Goal: Check status: Check status

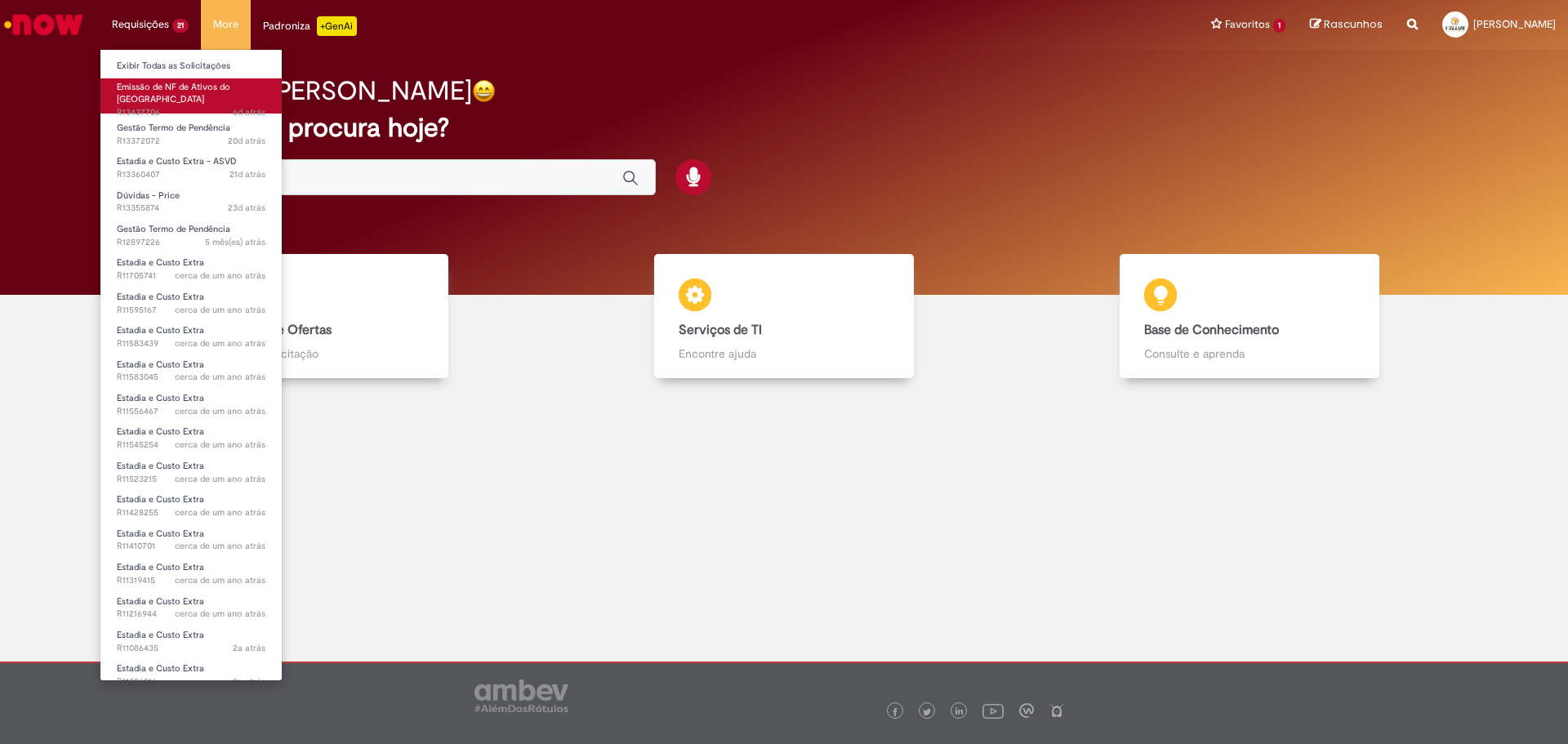
click at [179, 89] on span "Emissão de NF de Ativos do [GEOGRAPHIC_DATA]" at bounding box center [174, 92] width 113 height 25
click at [157, 67] on link "Exibir Todas as Solicitações" at bounding box center [191, 67] width 182 height 18
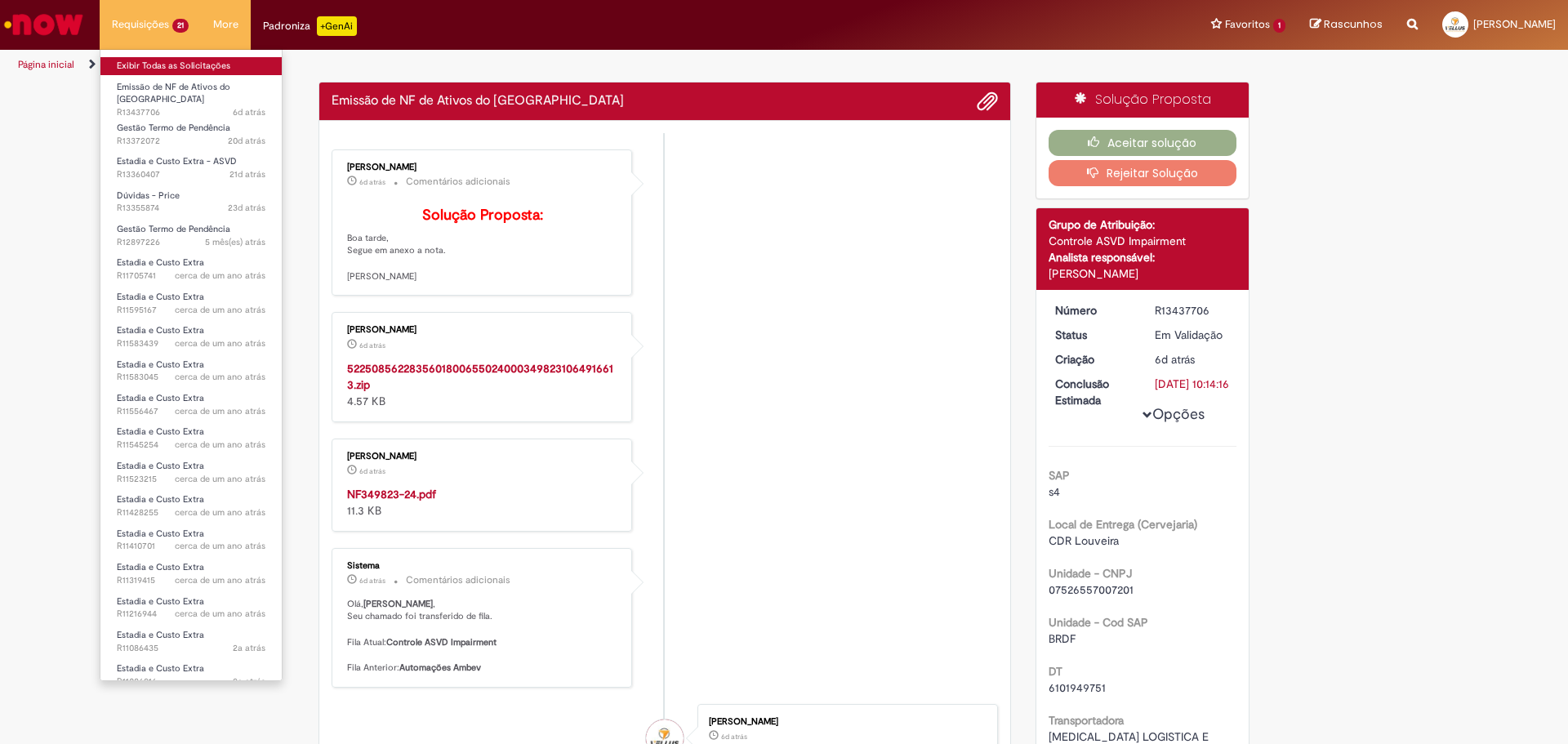
click at [160, 71] on link "Exibir Todas as Solicitações" at bounding box center [191, 67] width 182 height 18
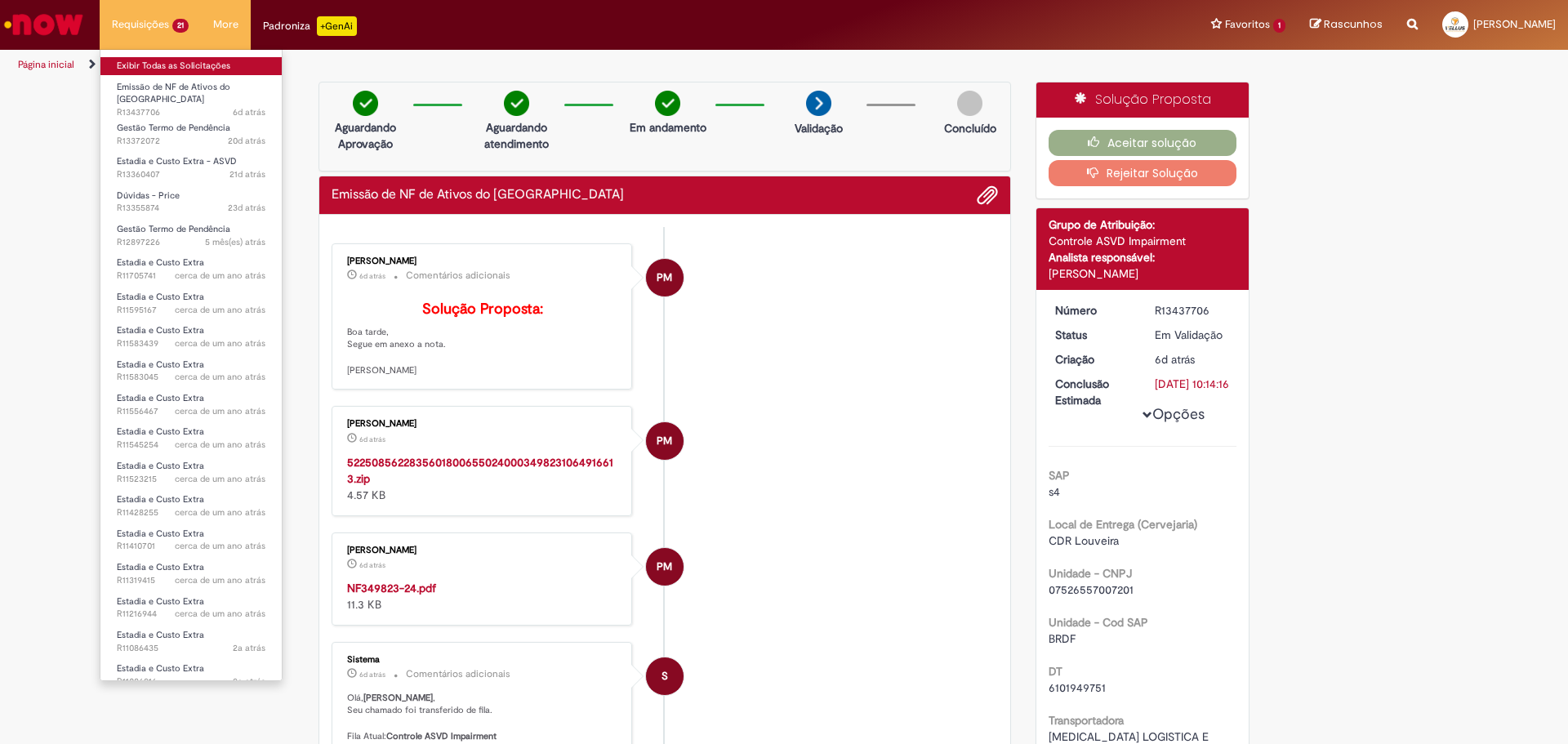
click at [163, 72] on link "Exibir Todas as Solicitações" at bounding box center [191, 67] width 182 height 18
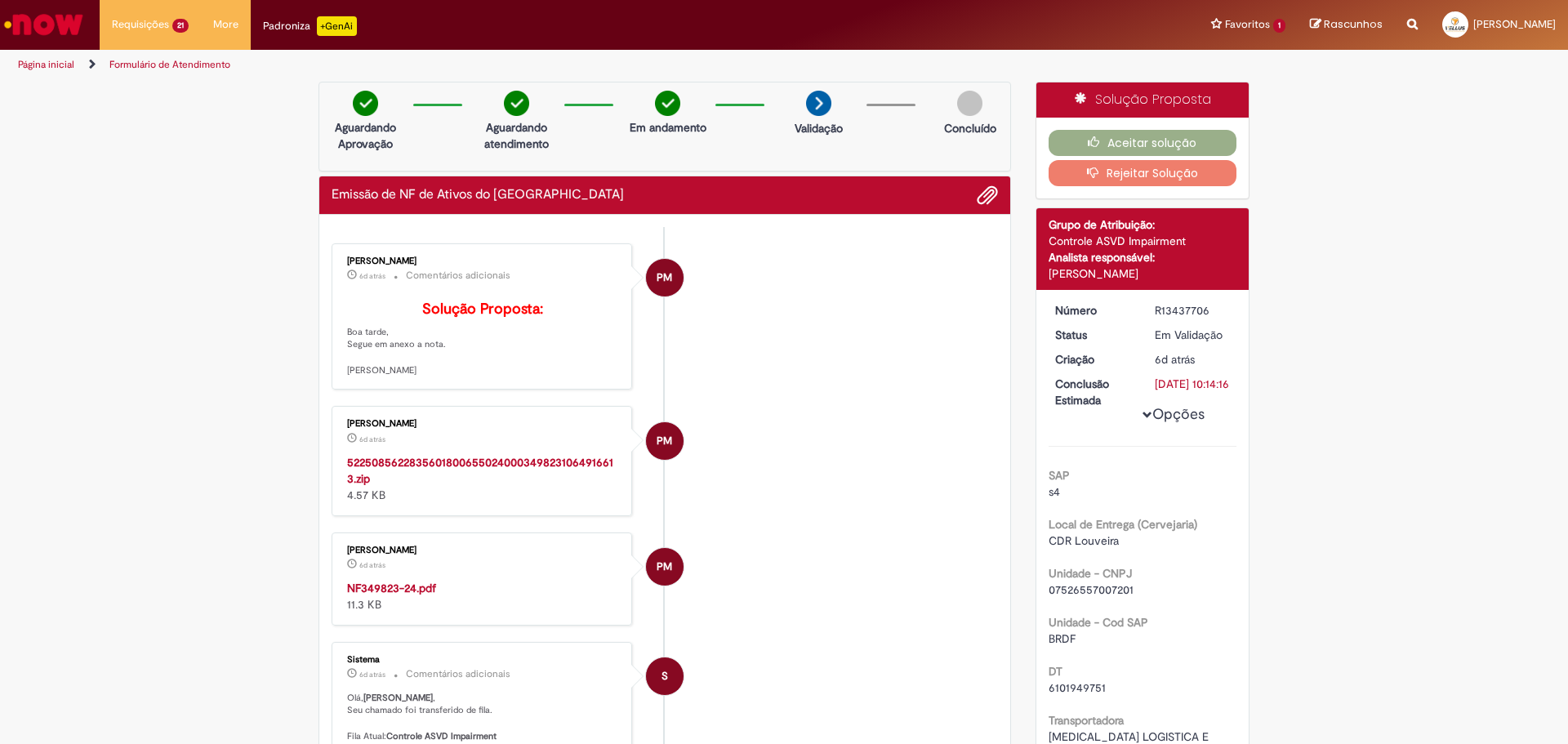
click at [71, 31] on img "Ir para a Homepage" at bounding box center [44, 24] width 84 height 33
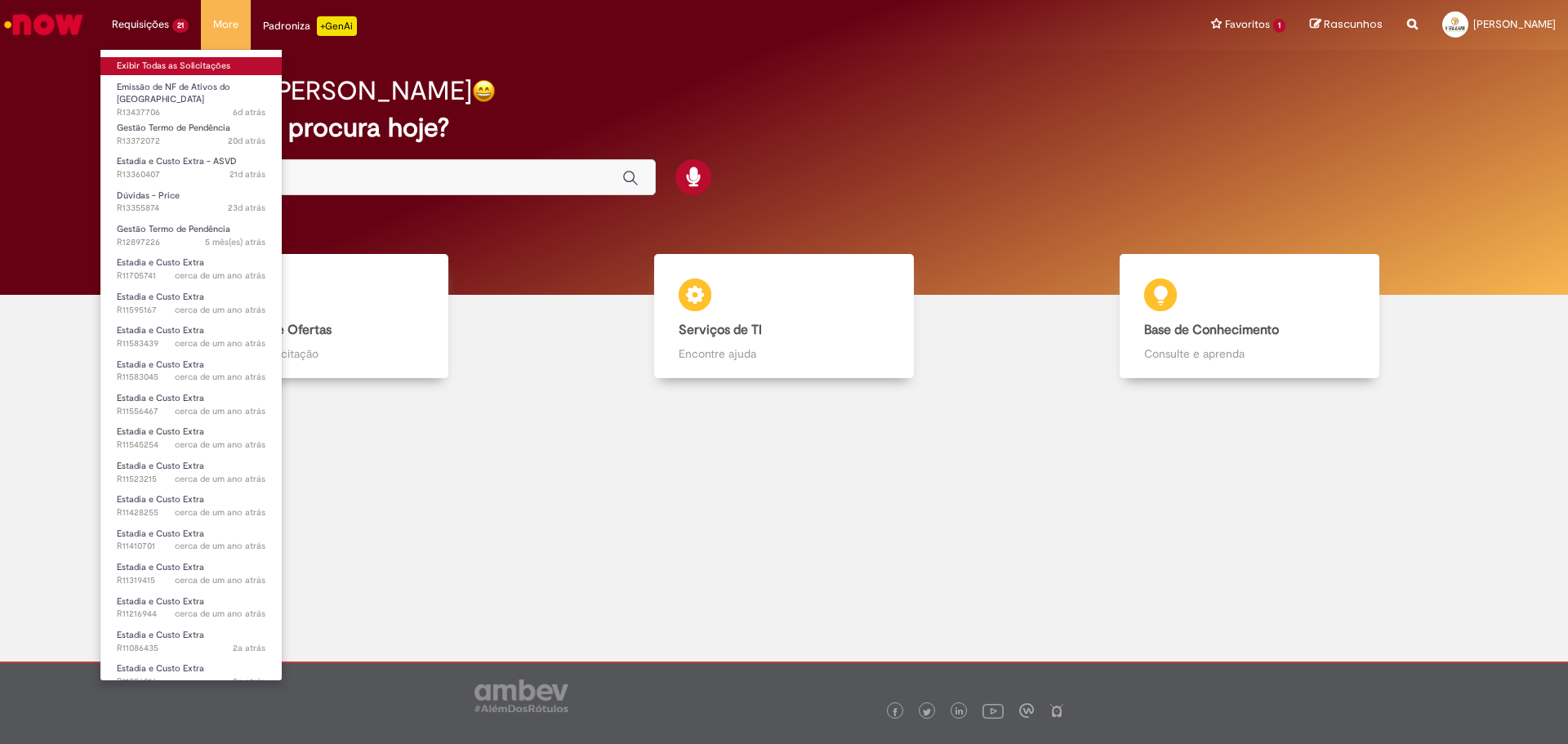
click at [164, 58] on link "Exibir Todas as Solicitações" at bounding box center [191, 67] width 182 height 18
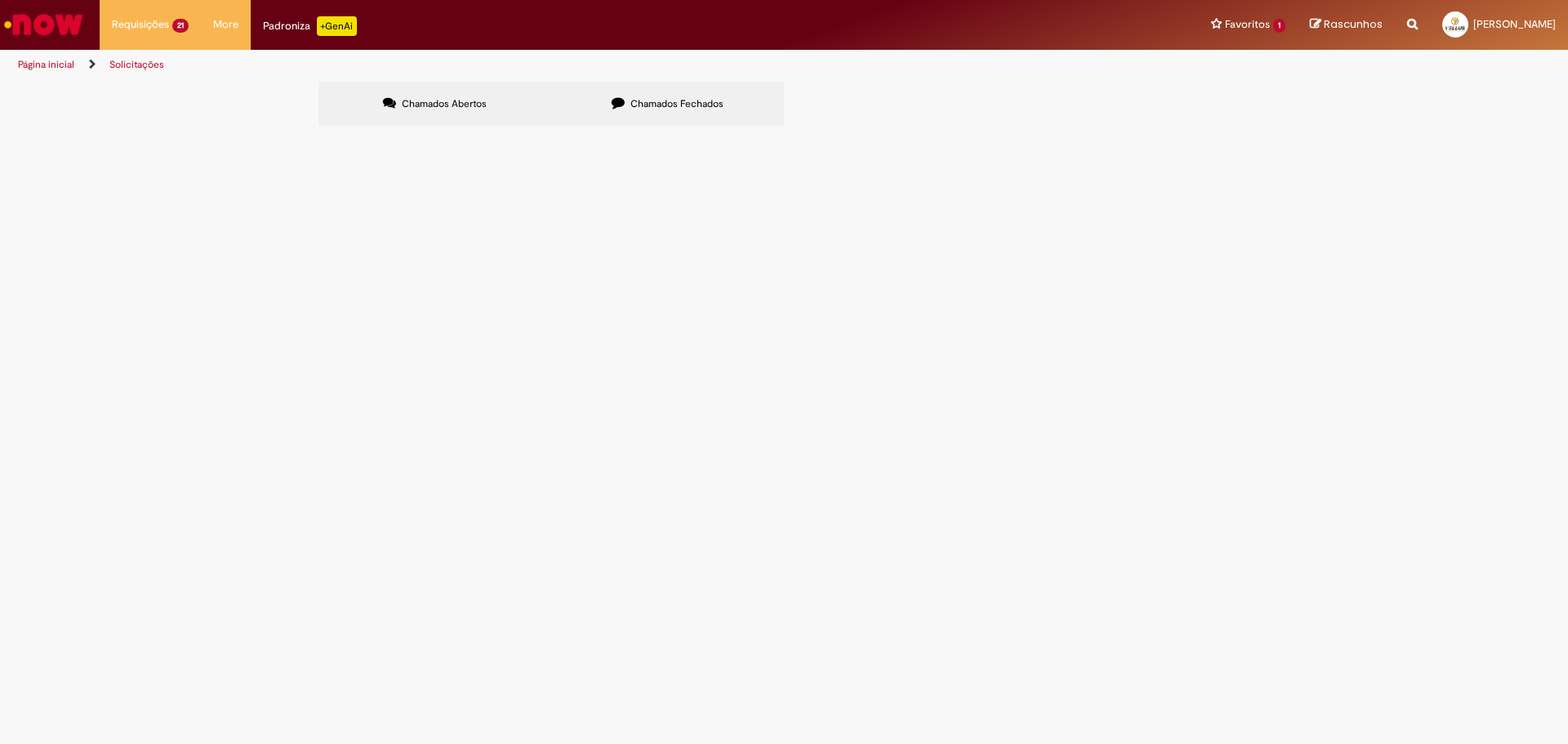
click at [654, 98] on span "Chamados Fechados" at bounding box center [677, 103] width 93 height 13
click at [46, 30] on img "Ir para a Homepage" at bounding box center [44, 24] width 84 height 33
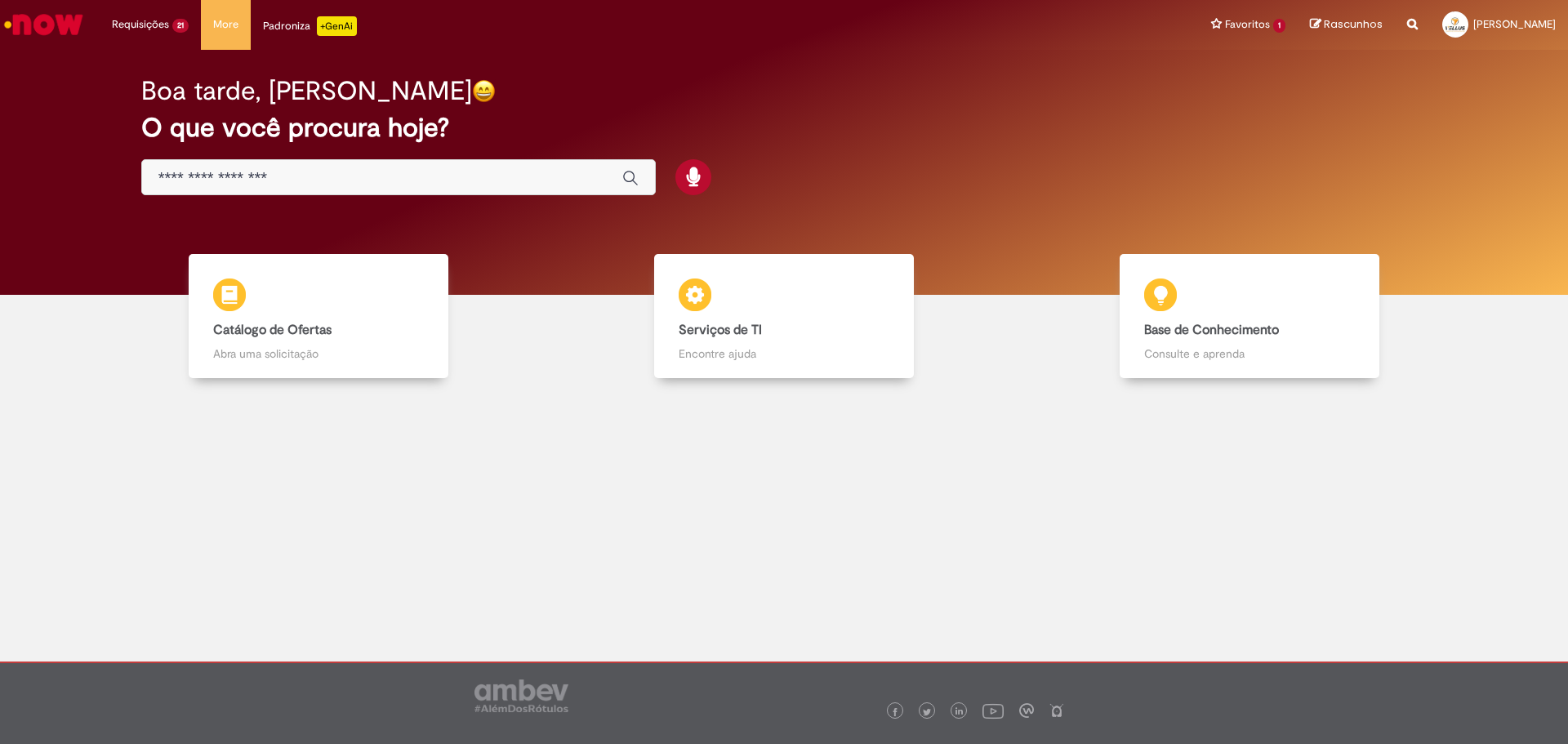
click at [62, 30] on img "Ir para a Homepage" at bounding box center [44, 24] width 84 height 33
